Goal: Task Accomplishment & Management: Complete application form

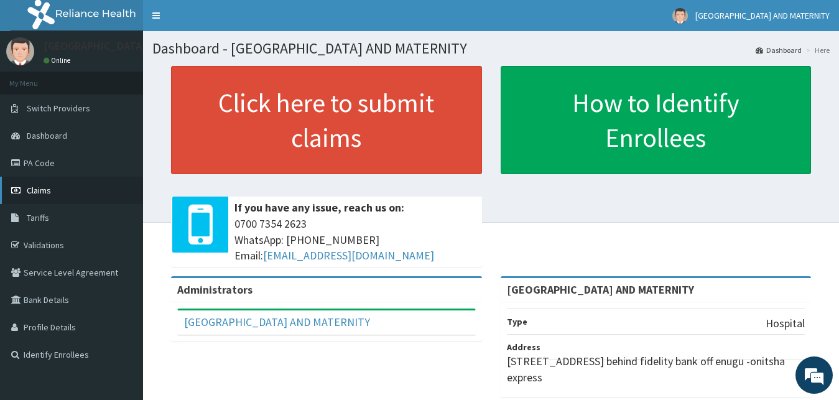
click at [56, 188] on link "Claims" at bounding box center [71, 190] width 143 height 27
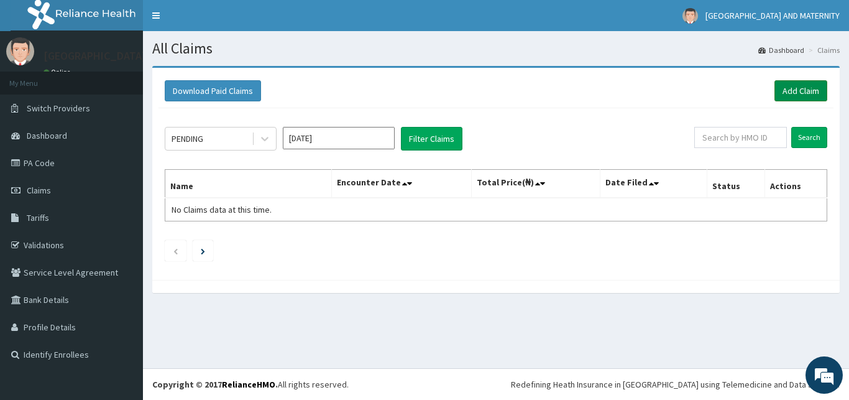
click at [782, 91] on link "Add Claim" at bounding box center [801, 90] width 53 height 21
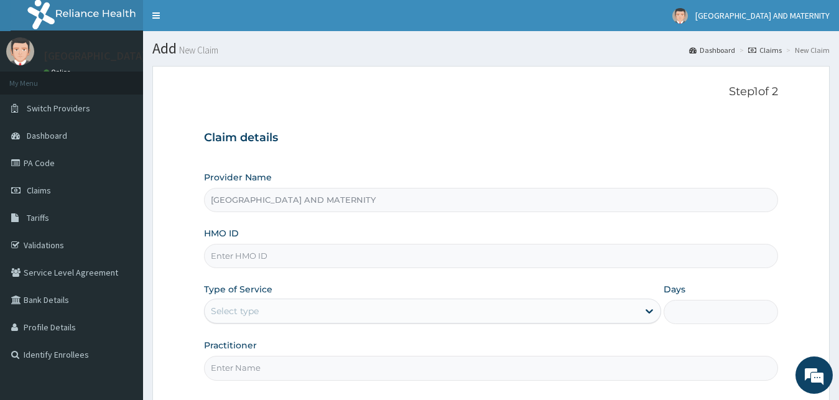
click at [361, 266] on input "HMO ID" at bounding box center [491, 256] width 575 height 24
click at [300, 261] on input "XIA/11089/A" at bounding box center [491, 256] width 575 height 24
click at [272, 254] on input "XIA/11089/A" at bounding box center [491, 256] width 575 height 24
type input "X"
click at [264, 256] on input "XIA/11089/1" at bounding box center [491, 256] width 575 height 24
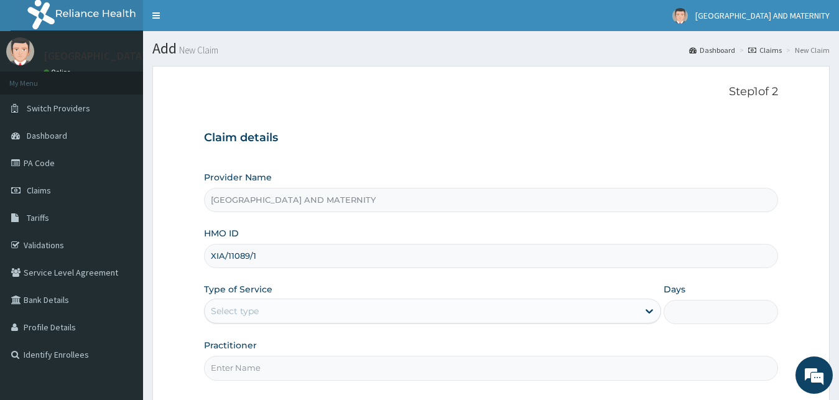
drag, startPoint x: 258, startPoint y: 252, endPoint x: 205, endPoint y: 247, distance: 53.1
click at [205, 247] on input "XIA/11089/1" at bounding box center [491, 256] width 575 height 24
click at [277, 260] on input "XIA/11089/1" at bounding box center [491, 256] width 575 height 24
drag, startPoint x: 266, startPoint y: 253, endPoint x: 210, endPoint y: 254, distance: 56.0
click at [210, 254] on input "XIA/11089/1" at bounding box center [491, 256] width 575 height 24
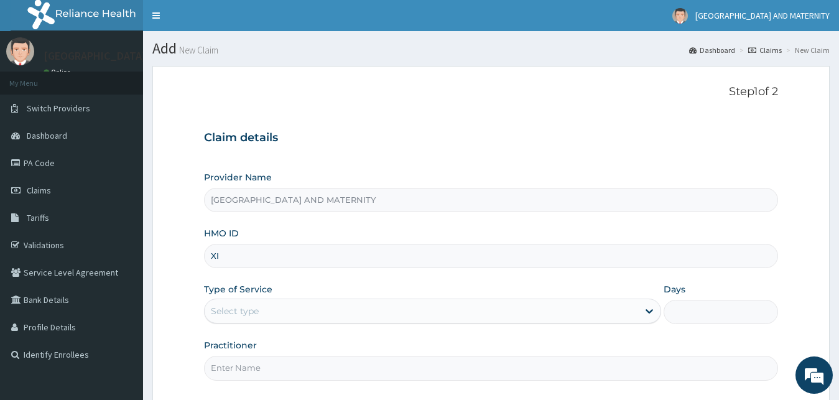
type input "X"
type input "FAITH"
click at [51, 157] on link "PA Code" at bounding box center [71, 162] width 143 height 27
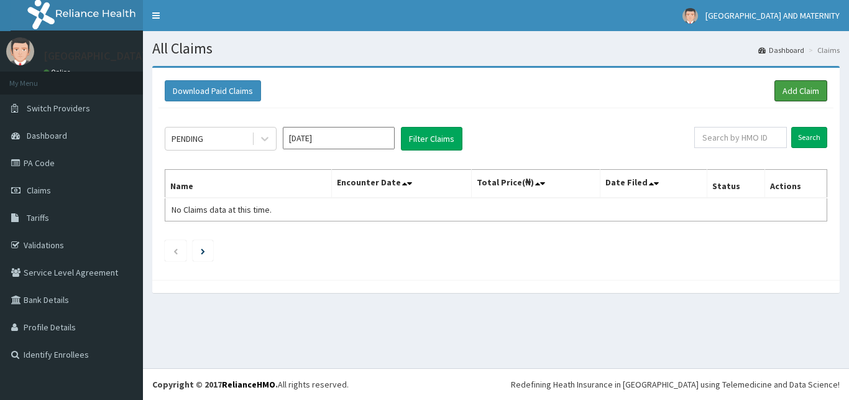
click at [787, 87] on link "Add Claim" at bounding box center [801, 90] width 53 height 21
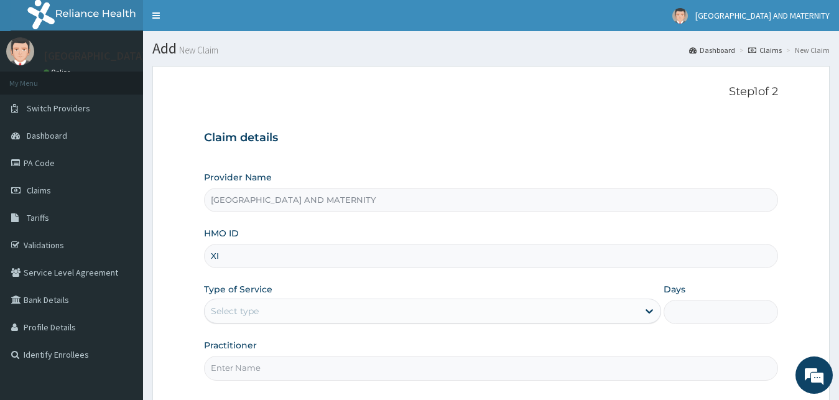
type input "X"
drag, startPoint x: 272, startPoint y: 254, endPoint x: 206, endPoint y: 256, distance: 66.6
click at [206, 256] on input "HST/10351/A" at bounding box center [491, 256] width 575 height 24
type input "XIA/11089/A"
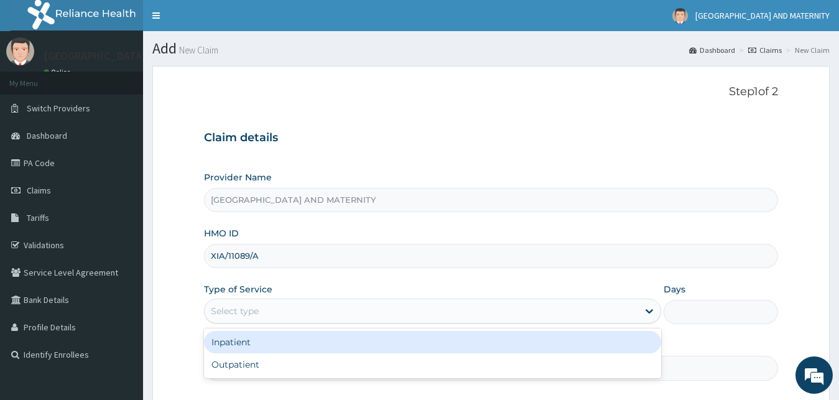
click at [345, 307] on div "Select type" at bounding box center [422, 311] width 434 height 20
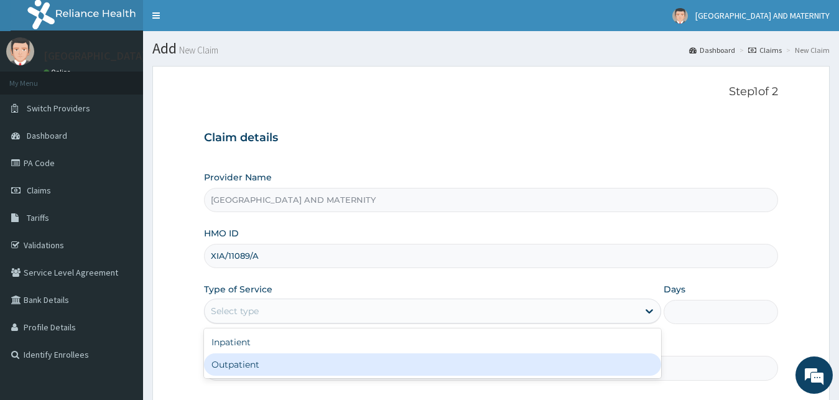
click at [261, 361] on div "Outpatient" at bounding box center [433, 364] width 458 height 22
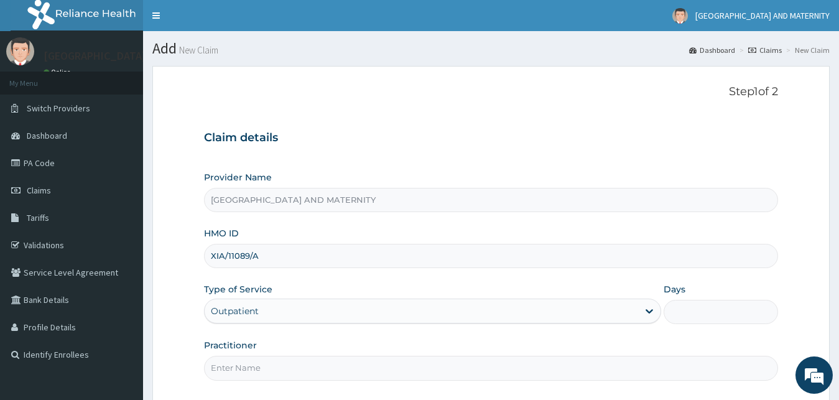
type input "1"
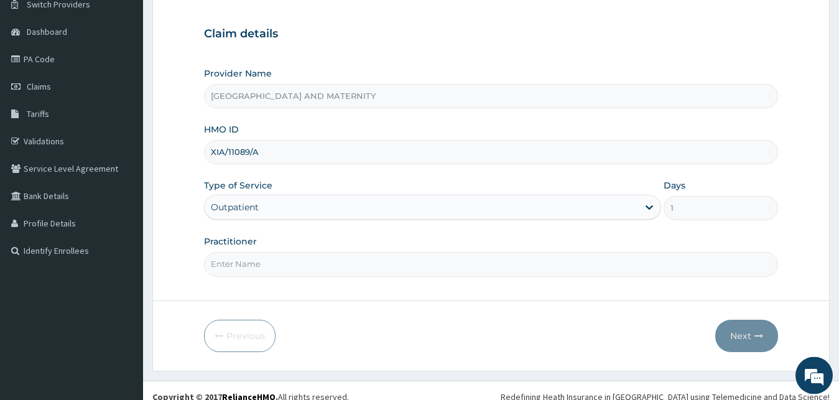
scroll to position [105, 0]
click at [298, 264] on input "Practitioner" at bounding box center [491, 263] width 575 height 24
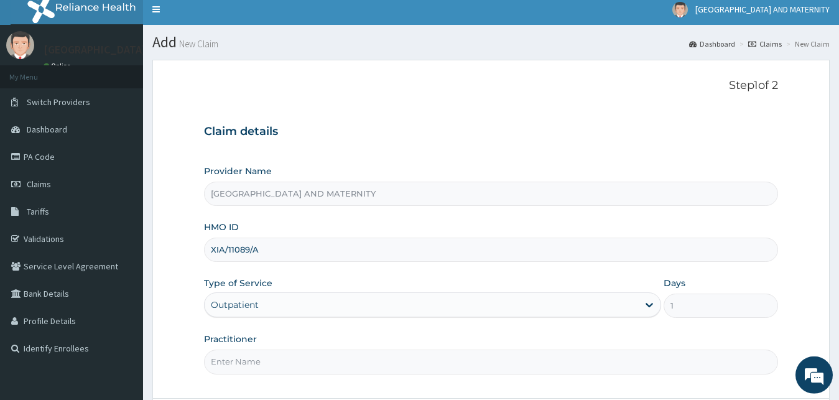
scroll to position [1, 0]
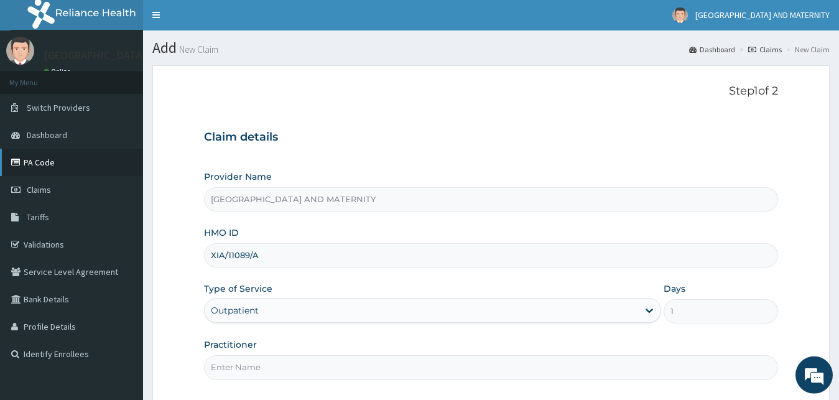
click at [43, 157] on link "PA Code" at bounding box center [71, 162] width 143 height 27
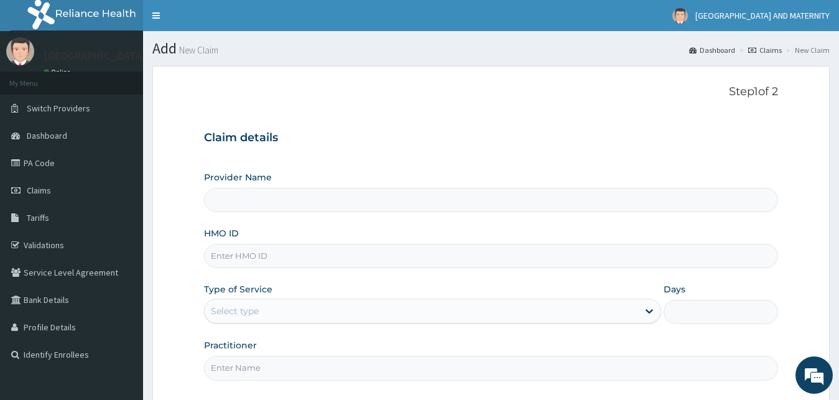
scroll to position [1, 0]
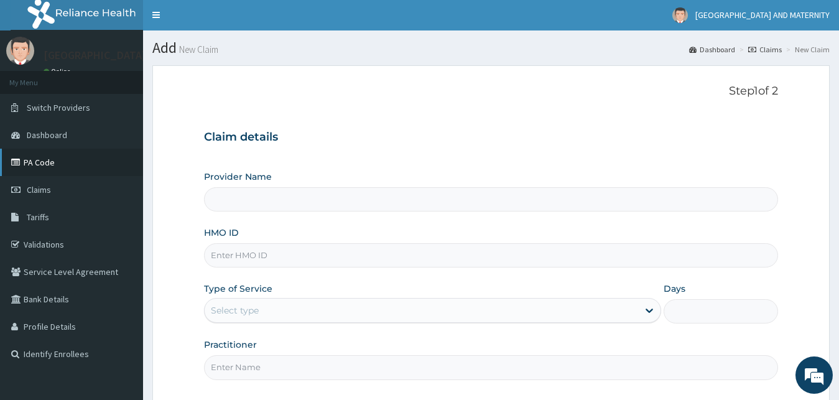
type input "[GEOGRAPHIC_DATA] AND MATERNITY"
click at [60, 152] on link "PA Code" at bounding box center [71, 162] width 143 height 27
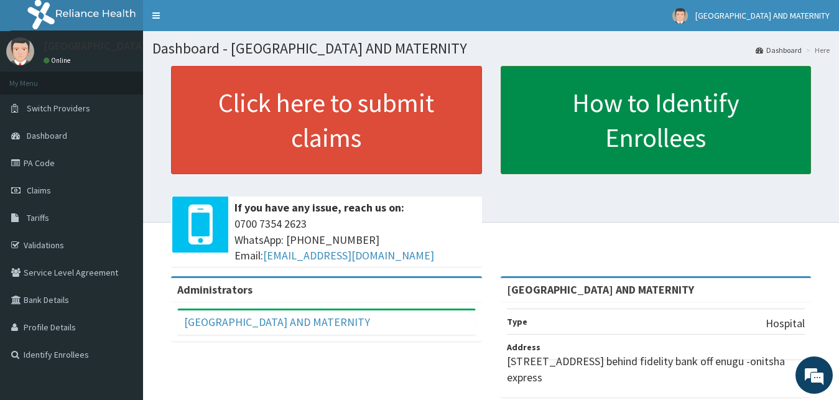
click at [634, 103] on link "How to Identify Enrollees" at bounding box center [656, 120] width 311 height 108
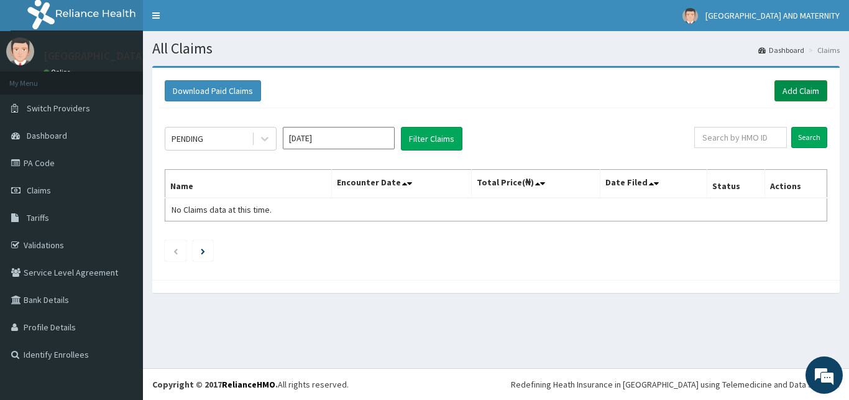
click at [810, 86] on link "Add Claim" at bounding box center [801, 90] width 53 height 21
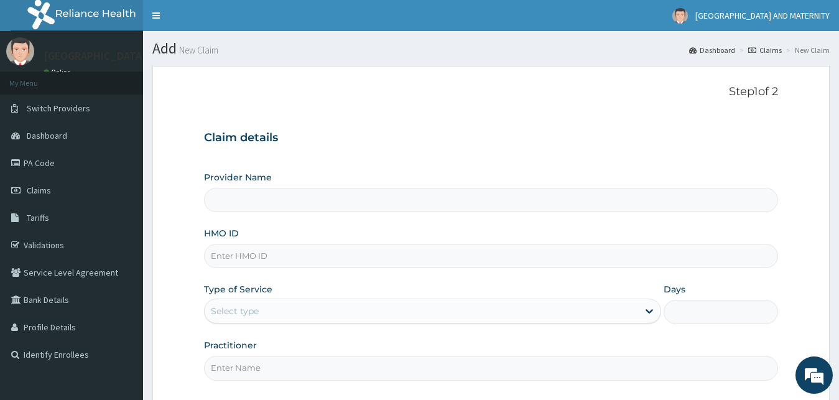
type input "[GEOGRAPHIC_DATA] AND MATERNITY"
click at [285, 261] on input "HMO ID" at bounding box center [491, 256] width 575 height 24
type input "XIA/11089/A"
click at [324, 314] on div "Select type" at bounding box center [422, 311] width 434 height 20
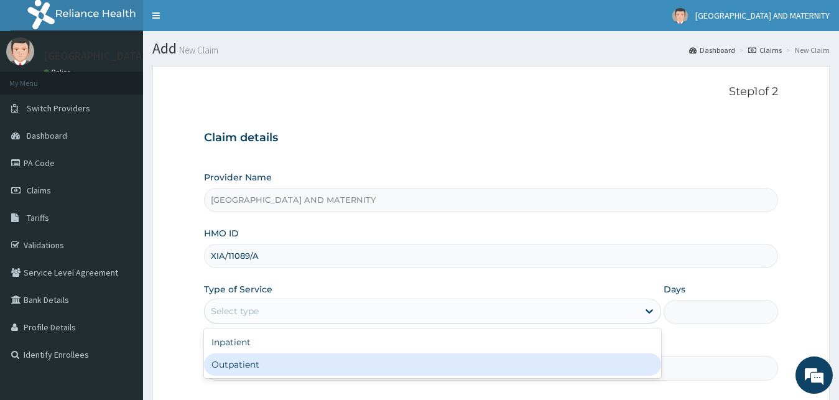
click at [266, 364] on div "Outpatient" at bounding box center [433, 364] width 458 height 22
type input "1"
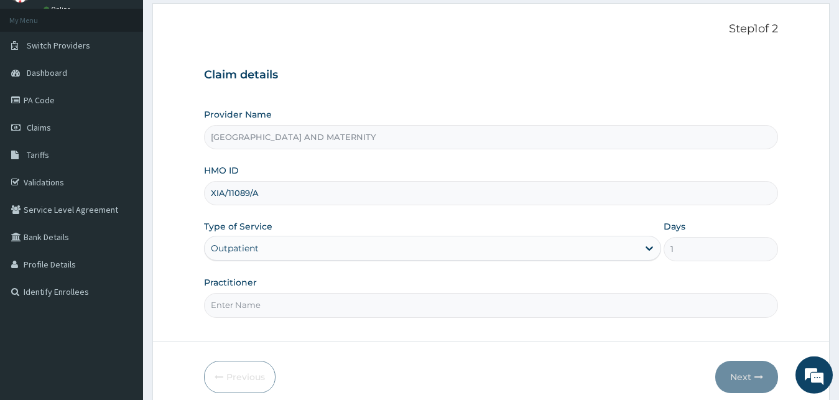
scroll to position [63, 0]
click at [324, 312] on input "Practitioner" at bounding box center [491, 304] width 575 height 24
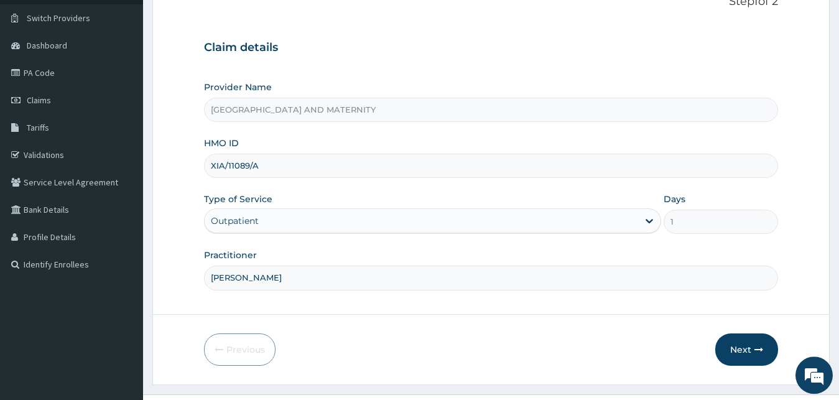
scroll to position [116, 0]
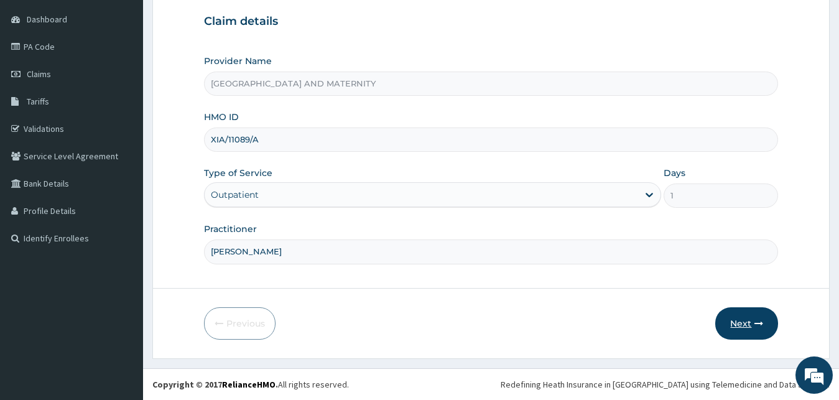
type input "[PERSON_NAME]"
click at [736, 313] on button "Next" at bounding box center [746, 323] width 63 height 32
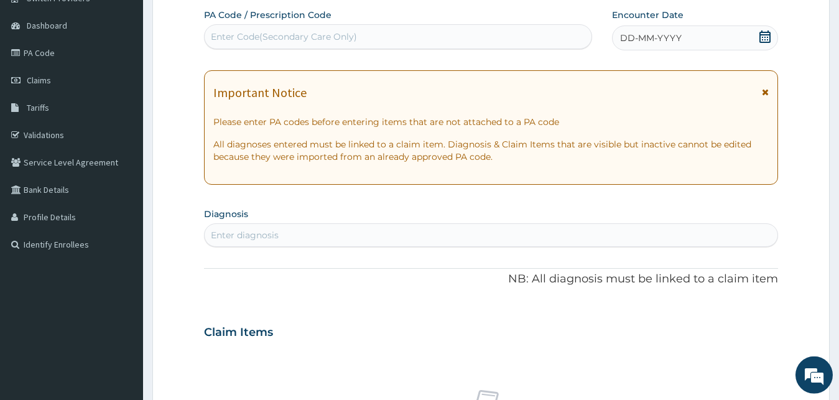
scroll to position [0, 0]
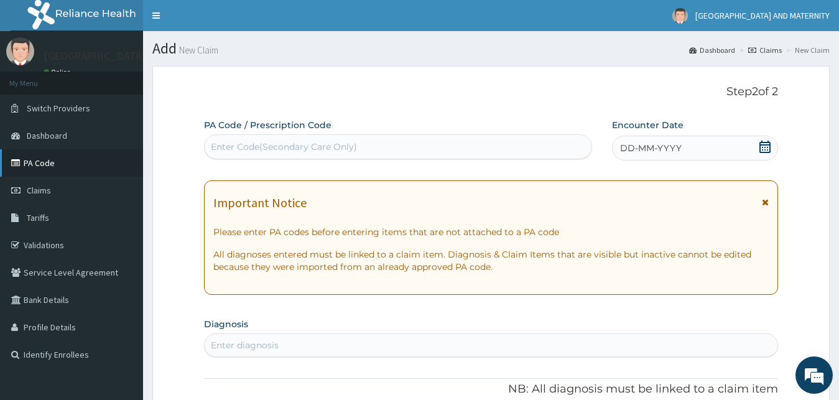
click at [56, 159] on link "PA Code" at bounding box center [71, 162] width 143 height 27
